Goal: Information Seeking & Learning: Learn about a topic

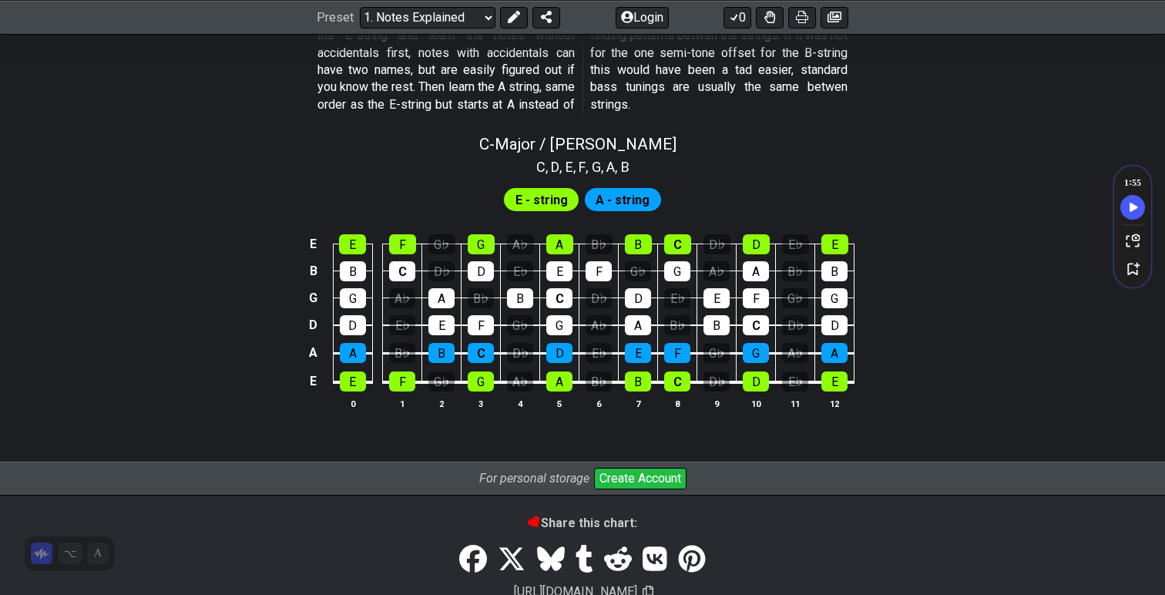
scroll to position [1548, 0]
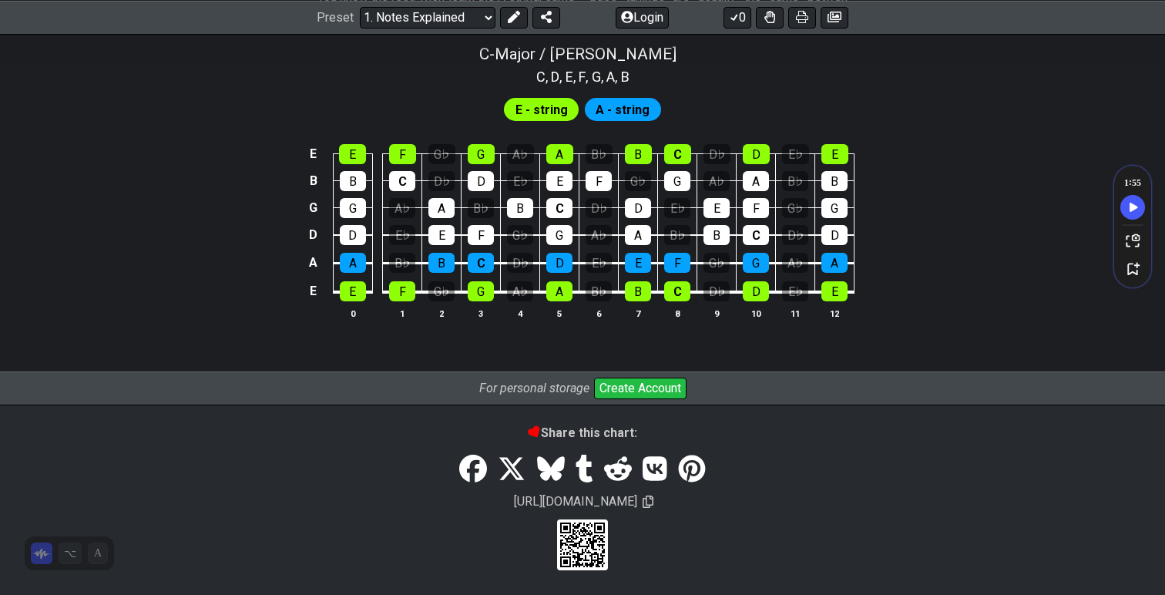
click at [541, 106] on span "E - string" at bounding box center [542, 110] width 52 height 22
